Goal: Task Accomplishment & Management: Use online tool/utility

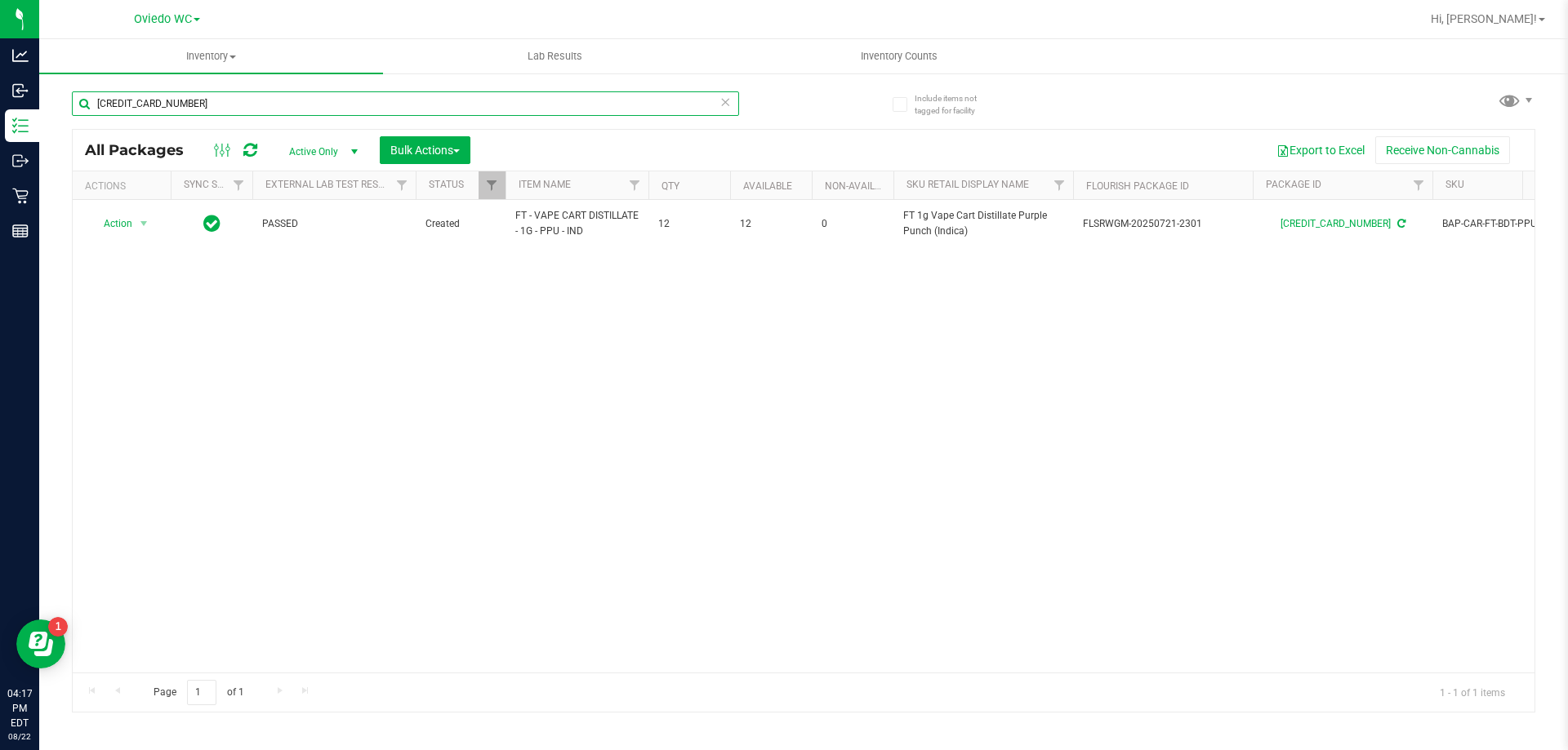
click at [233, 94] on input "[CREDIT_CARD_NUMBER]" at bounding box center [405, 103] width 667 height 24
click at [232, 94] on input "[CREDIT_CARD_NUMBER]" at bounding box center [405, 103] width 667 height 24
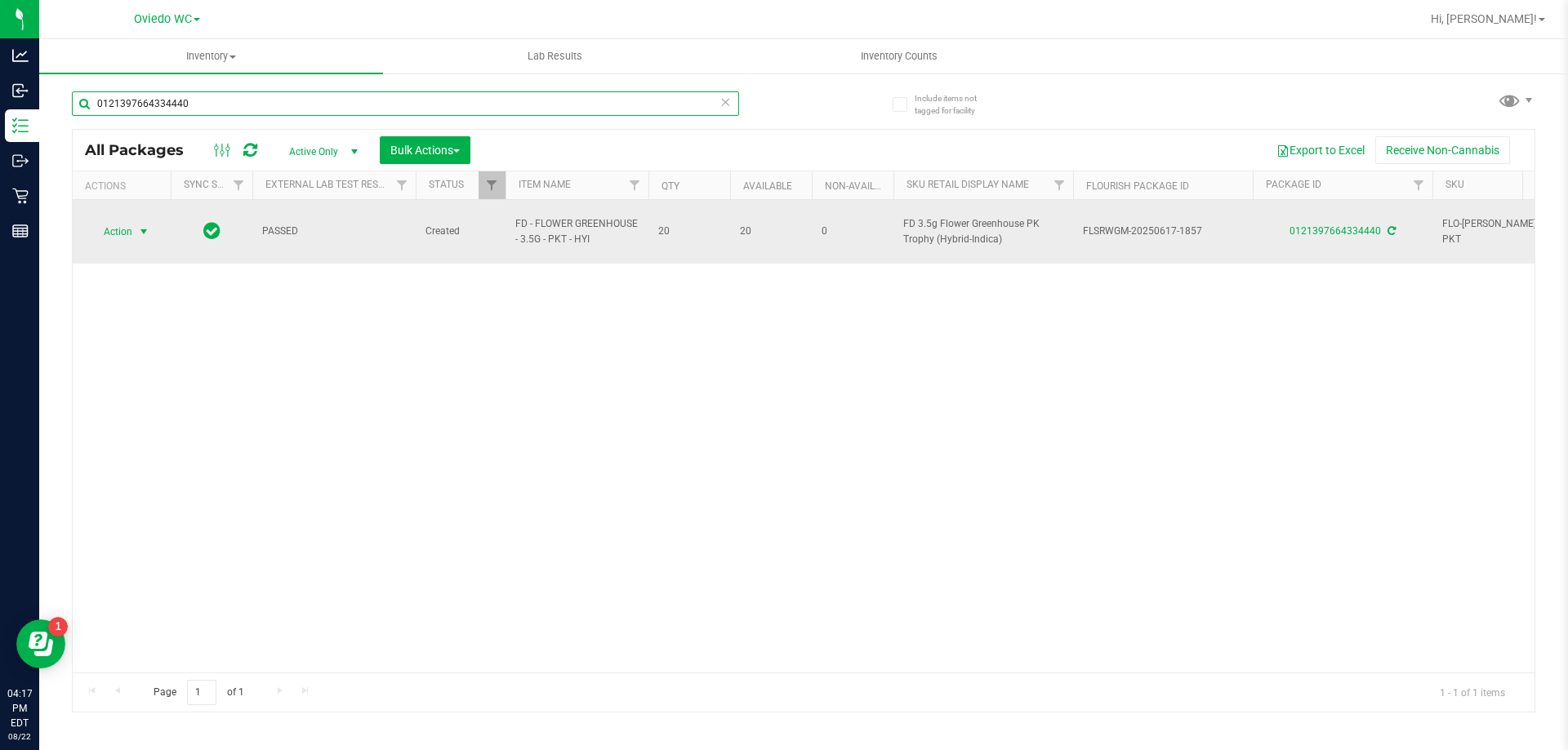
type input "0121397664334440"
click at [138, 225] on span "select" at bounding box center [143, 231] width 13 height 13
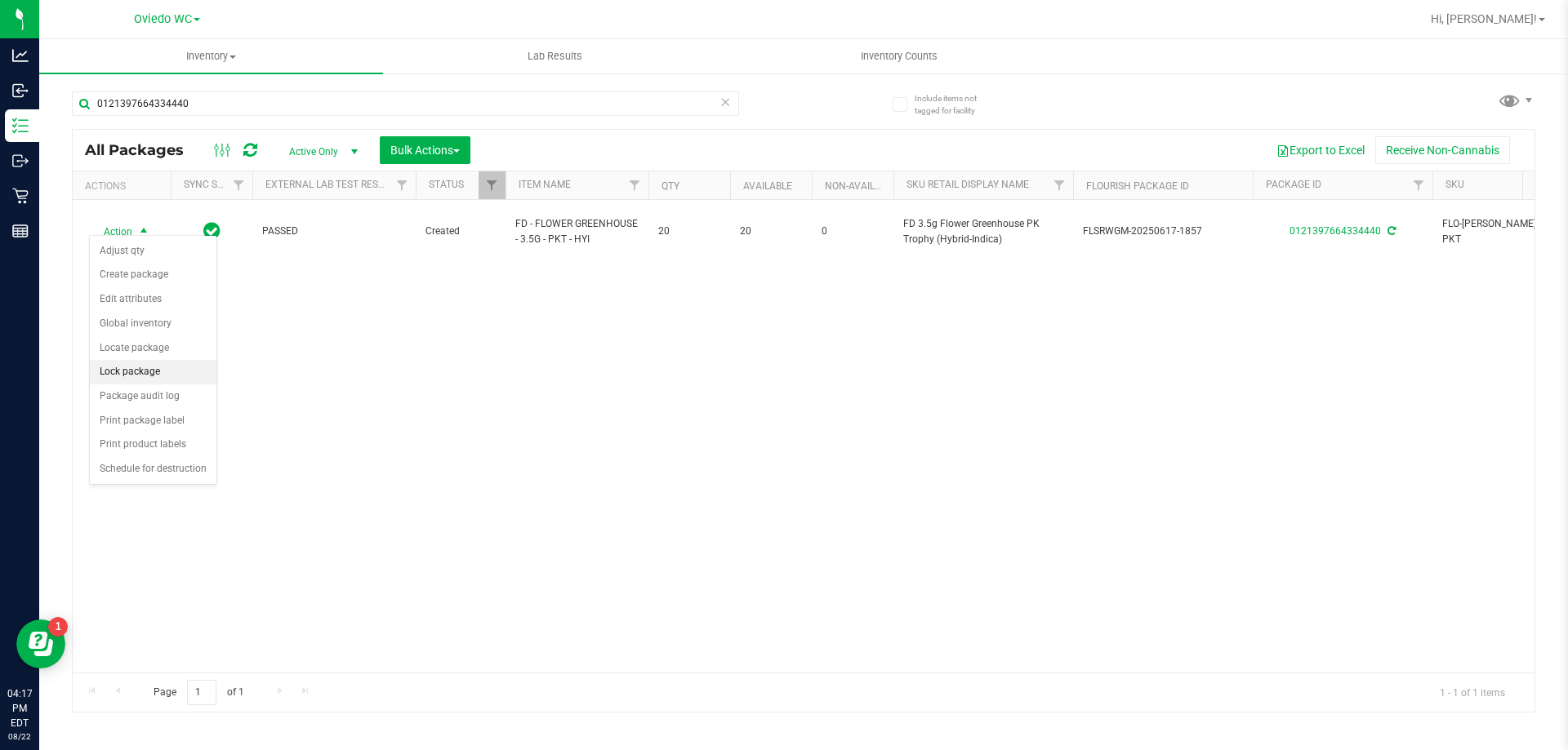
click at [126, 374] on li "Lock package" at bounding box center [153, 372] width 126 height 24
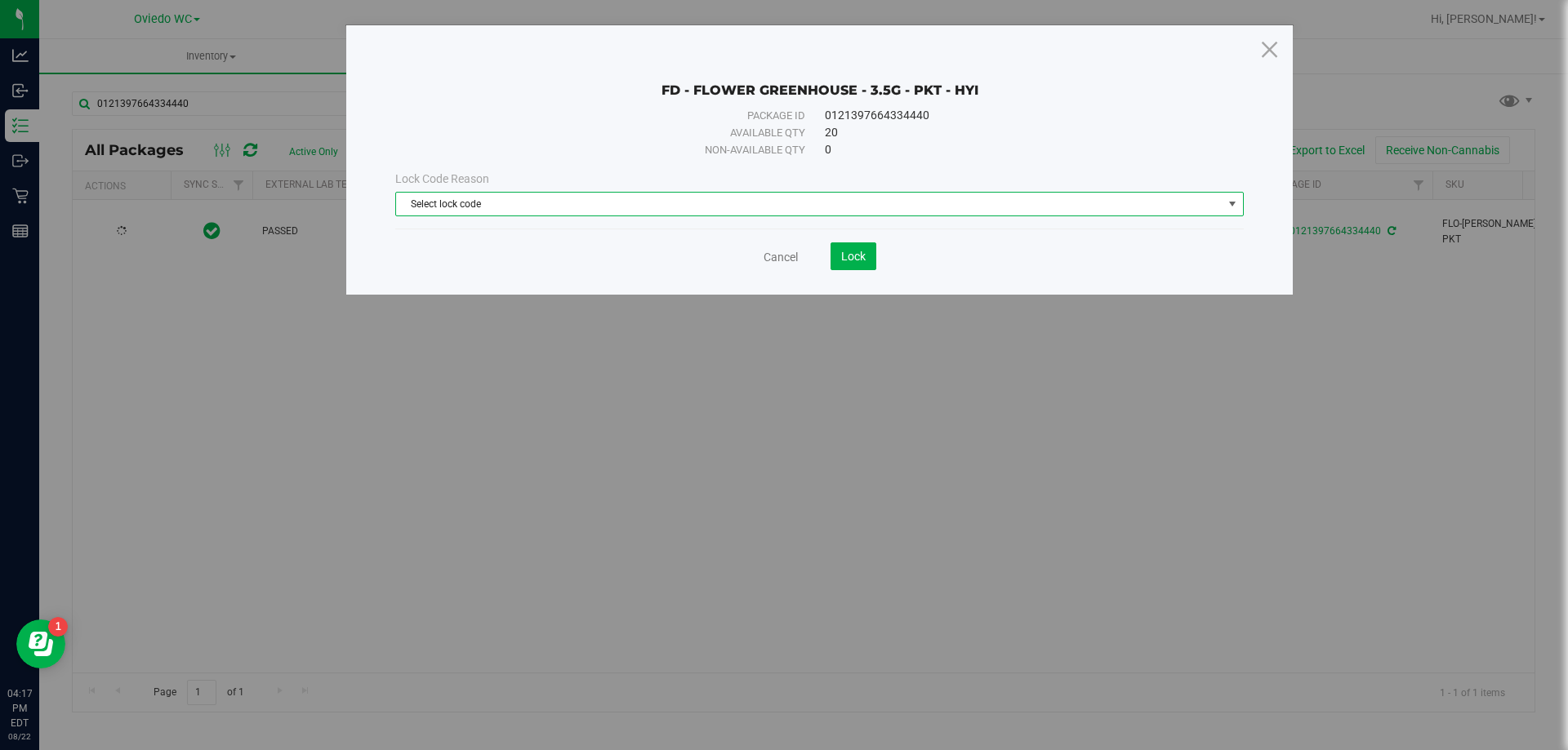
click at [534, 201] on span "Select lock code" at bounding box center [809, 204] width 826 height 23
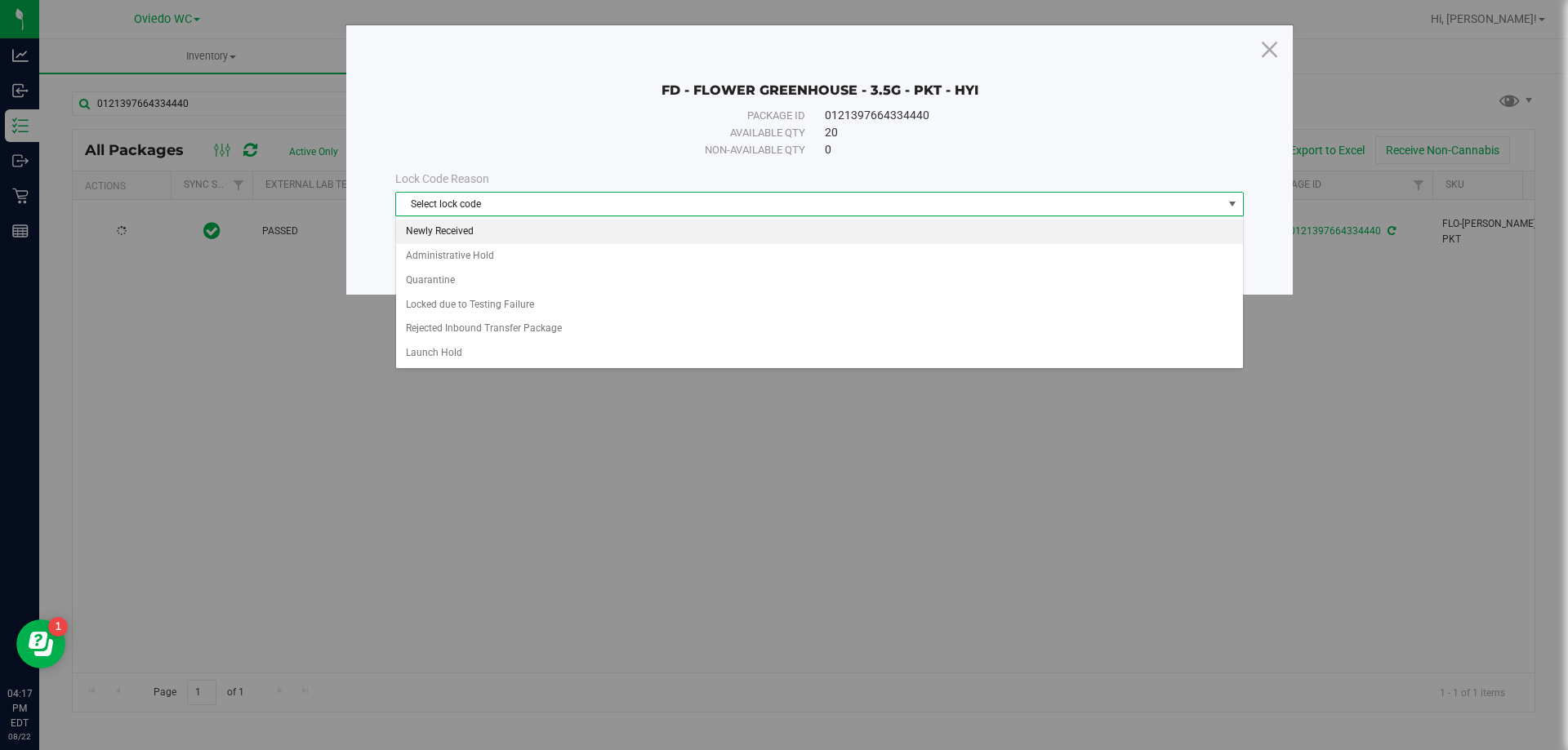
click at [430, 228] on li "Newly Received" at bounding box center [819, 232] width 847 height 24
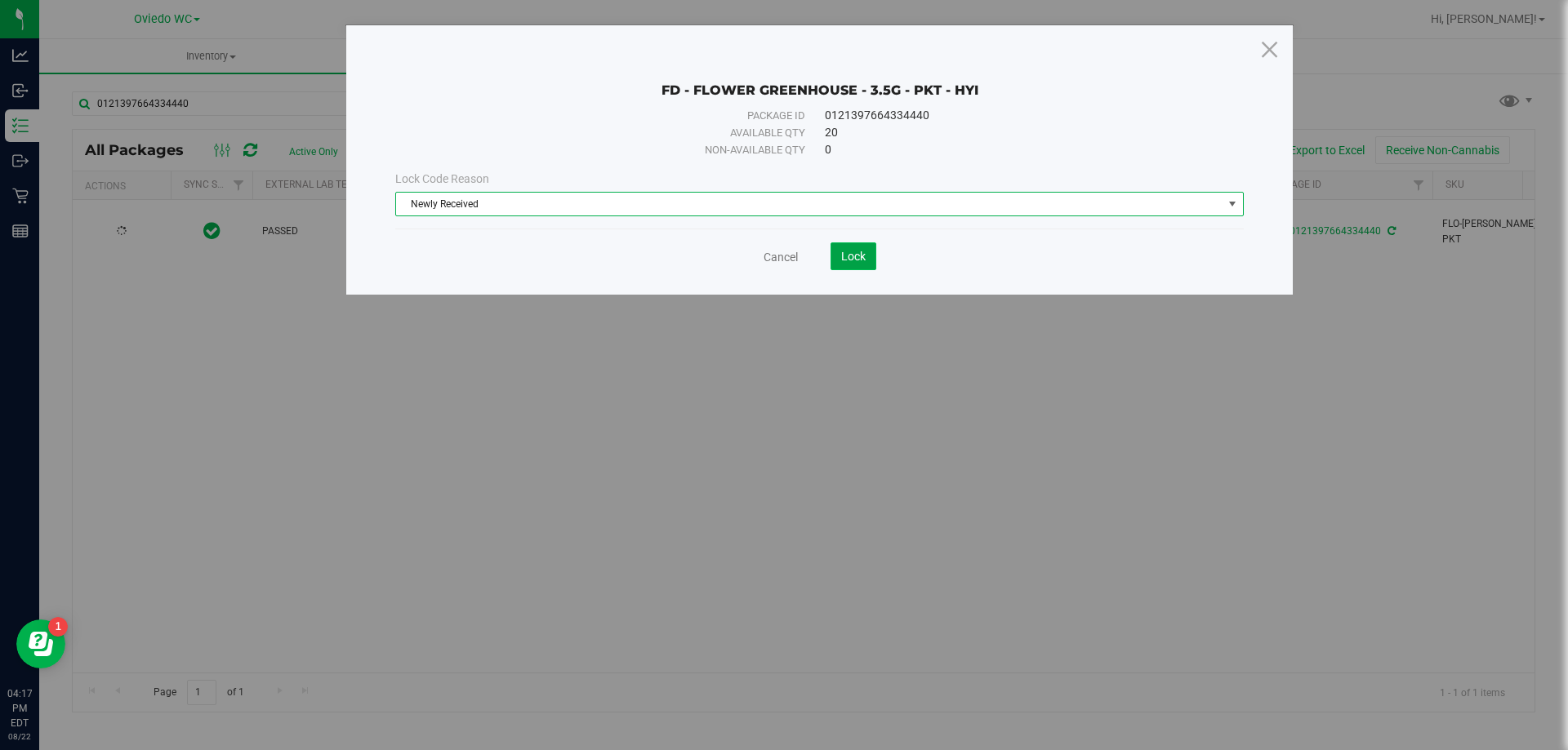
click at [857, 255] on span "Lock" at bounding box center [853, 255] width 24 height 13
